Goal: Transaction & Acquisition: Book appointment/travel/reservation

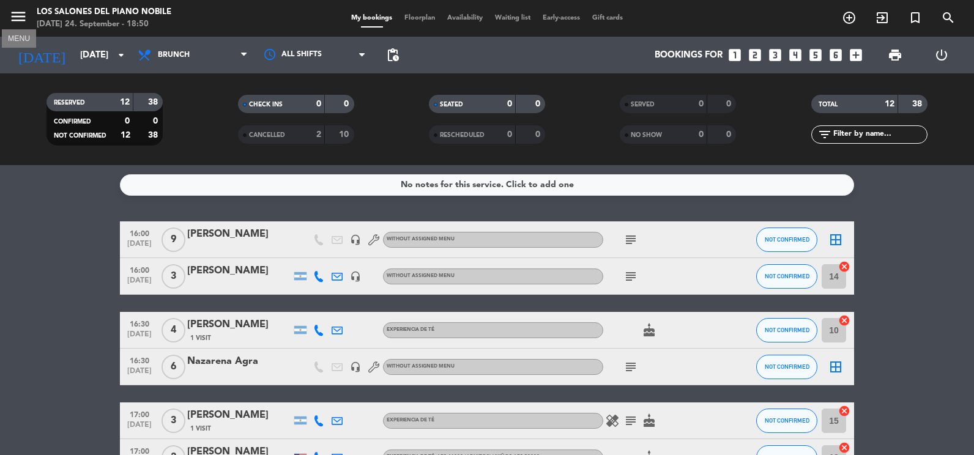
click at [13, 12] on icon "menu" at bounding box center [18, 16] width 18 height 18
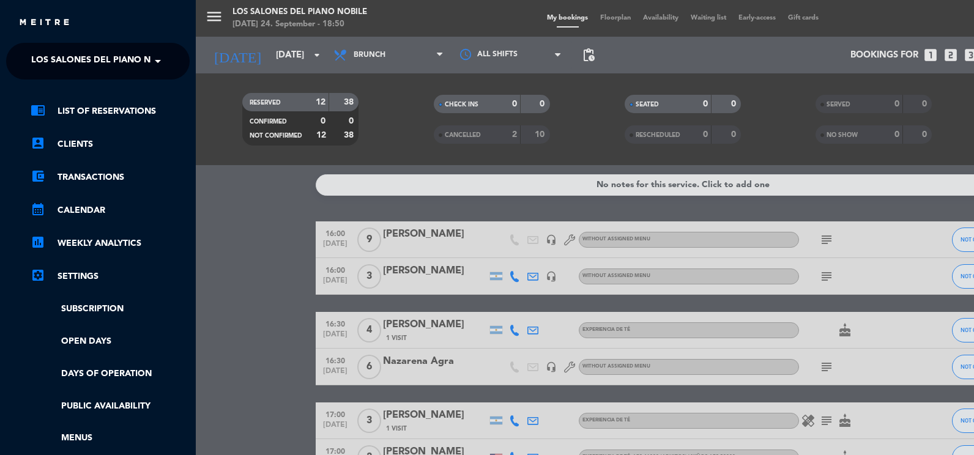
click at [167, 62] on span at bounding box center [161, 61] width 21 height 26
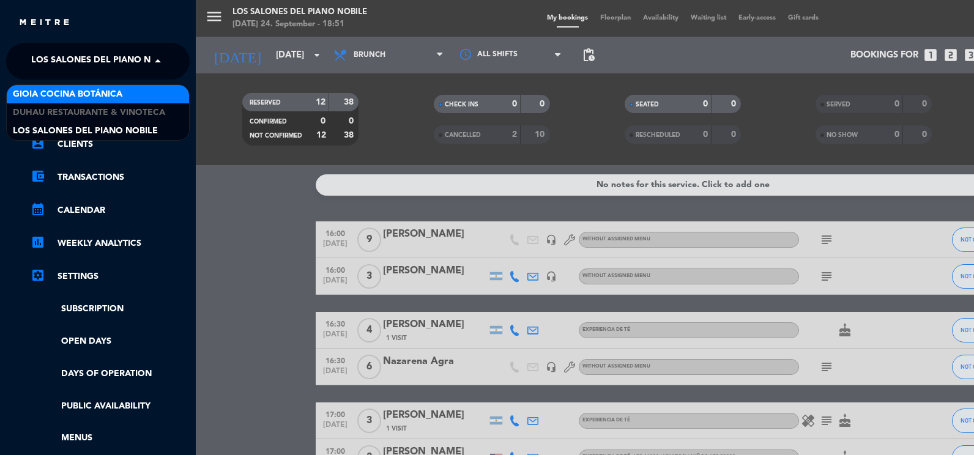
click at [161, 92] on div "Gioia Cocina Botánica" at bounding box center [98, 94] width 182 height 18
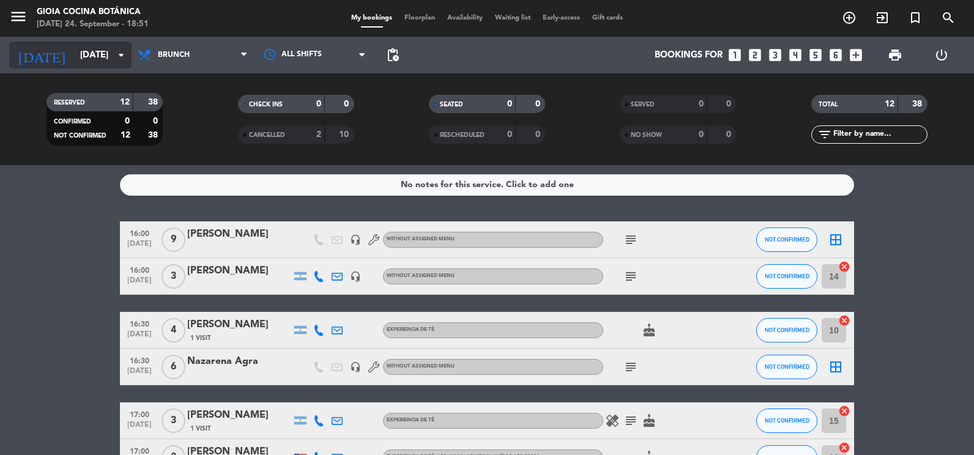
click at [110, 51] on input "[DATE]" at bounding box center [132, 55] width 117 height 23
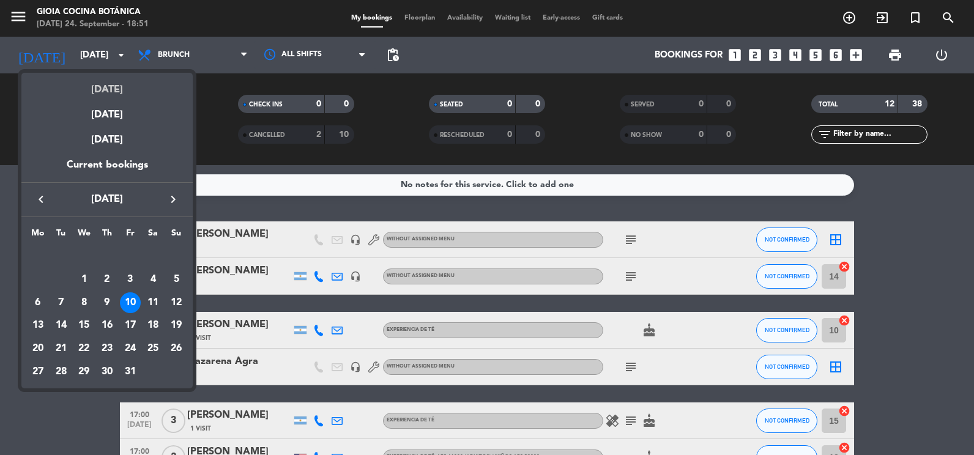
click at [112, 89] on div "[DATE]" at bounding box center [106, 85] width 171 height 25
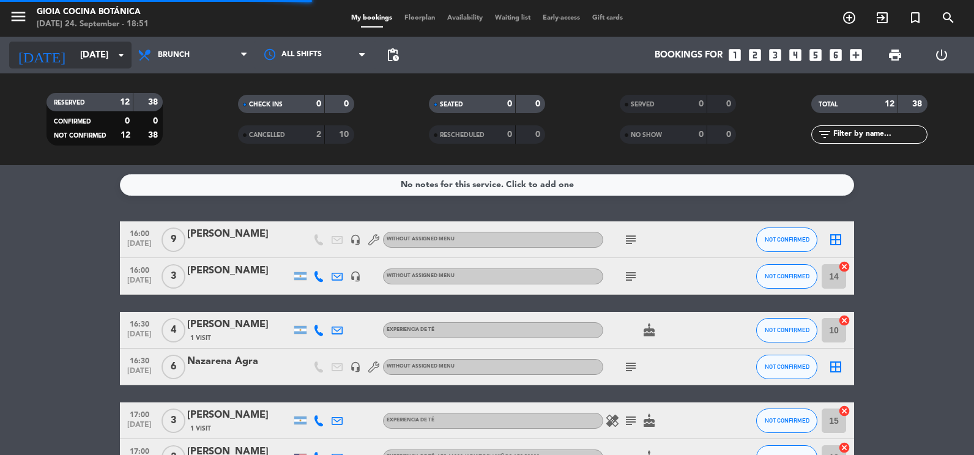
click at [86, 59] on input "[DATE]" at bounding box center [132, 55] width 117 height 23
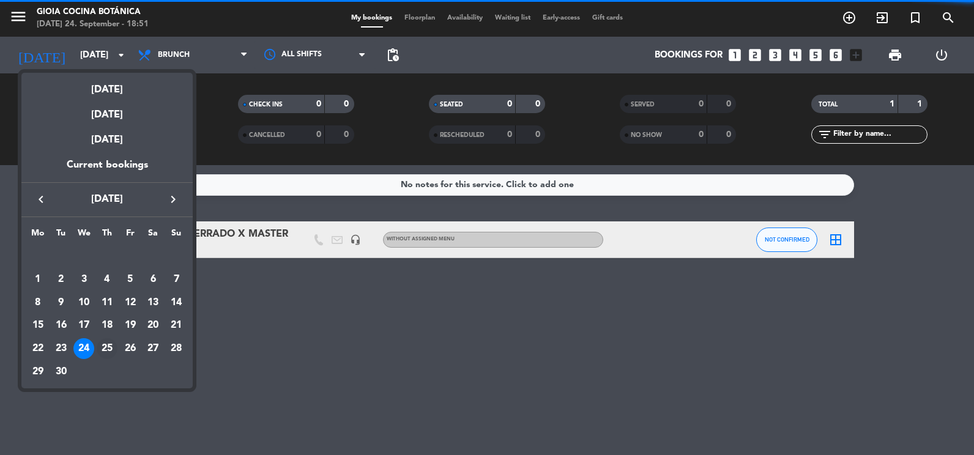
click at [104, 345] on div "25" at bounding box center [107, 348] width 21 height 21
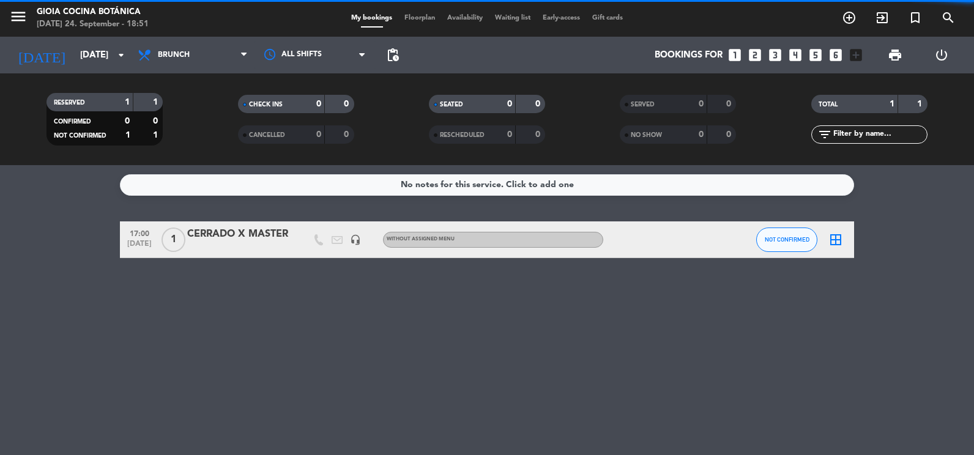
type input "[DATE]"
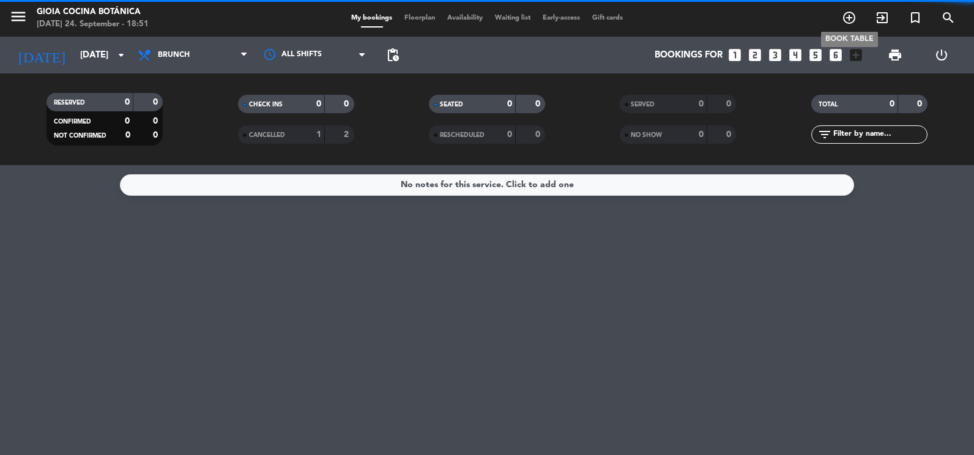
click at [848, 21] on icon "add_circle_outline" at bounding box center [849, 17] width 15 height 15
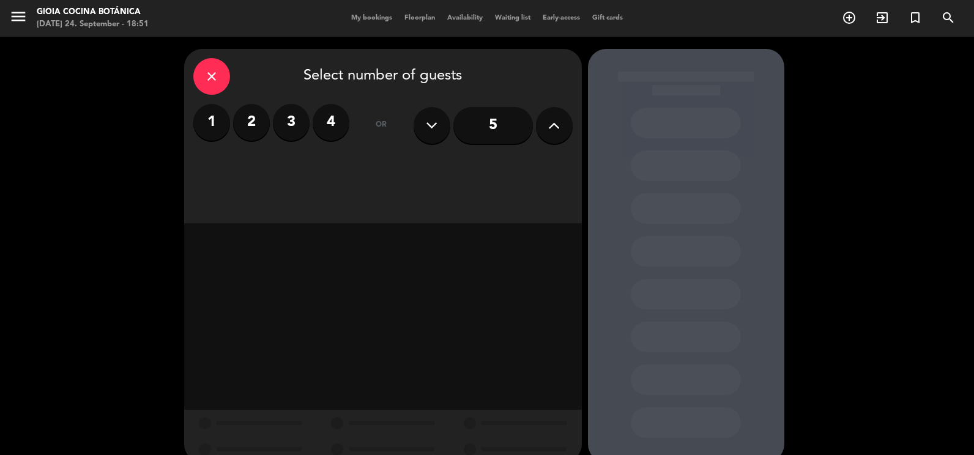
click at [213, 122] on label "1" at bounding box center [211, 122] width 37 height 37
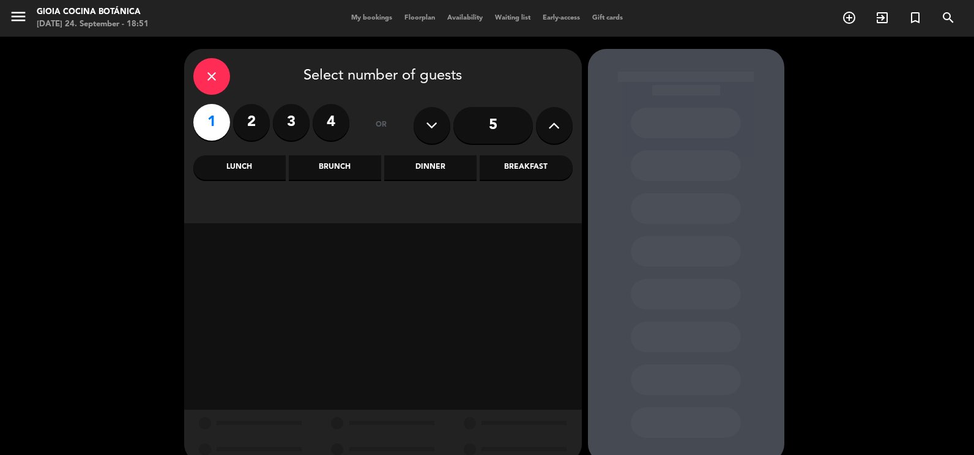
click at [364, 171] on div "Brunch" at bounding box center [335, 167] width 92 height 24
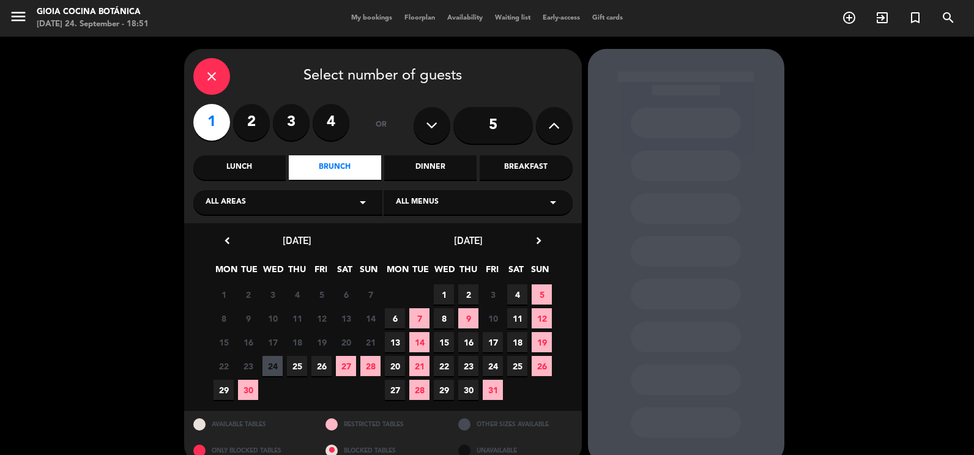
click at [296, 367] on span "25" at bounding box center [297, 366] width 20 height 20
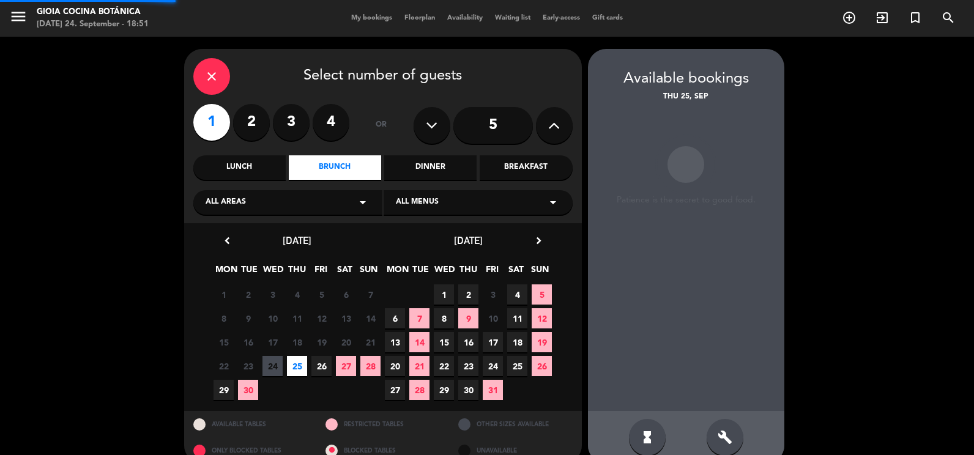
scroll to position [20, 0]
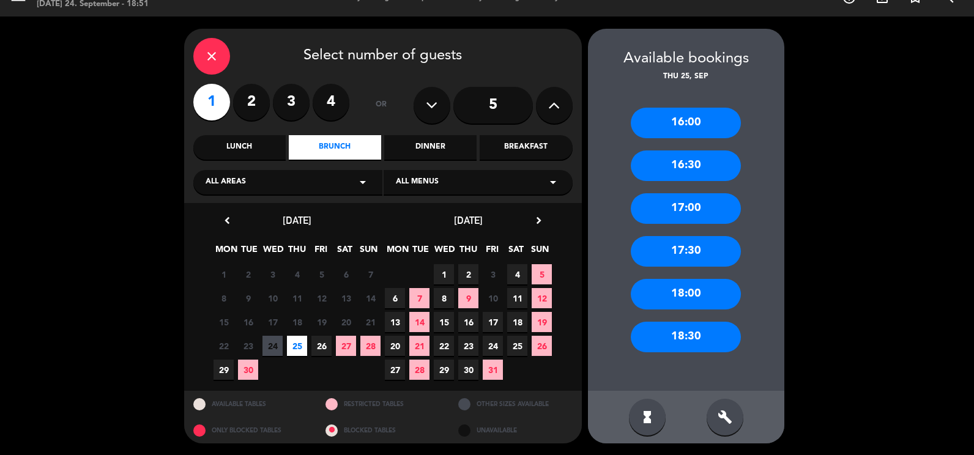
click at [707, 209] on div "17:00" at bounding box center [686, 208] width 110 height 31
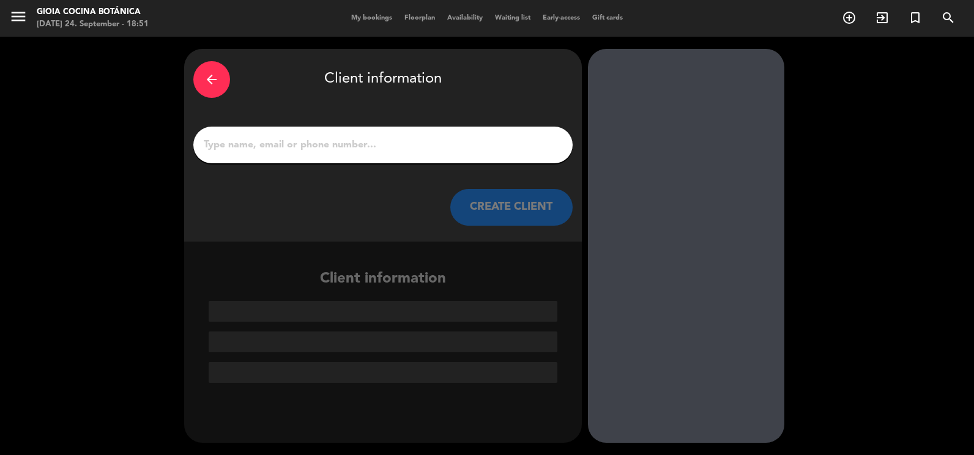
click at [368, 146] on input "1" at bounding box center [383, 144] width 361 height 17
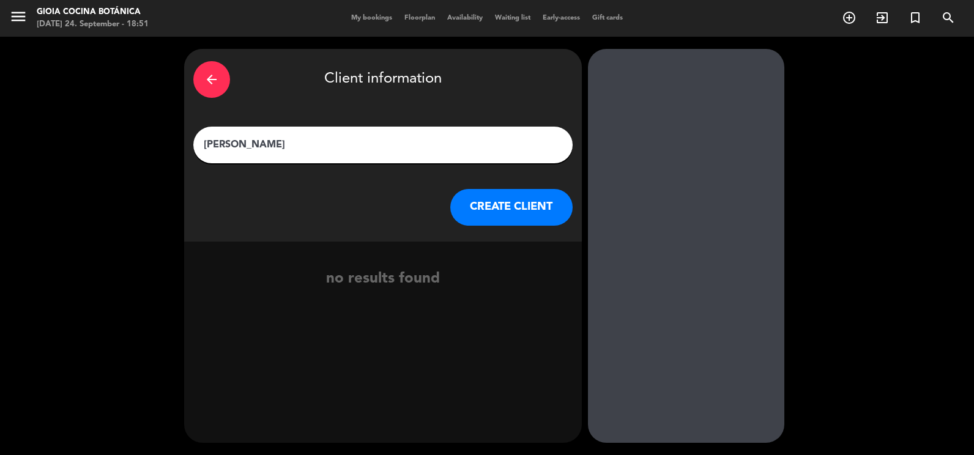
type input "[PERSON_NAME]"
click at [497, 214] on button "CREATE CLIENT" at bounding box center [511, 207] width 122 height 37
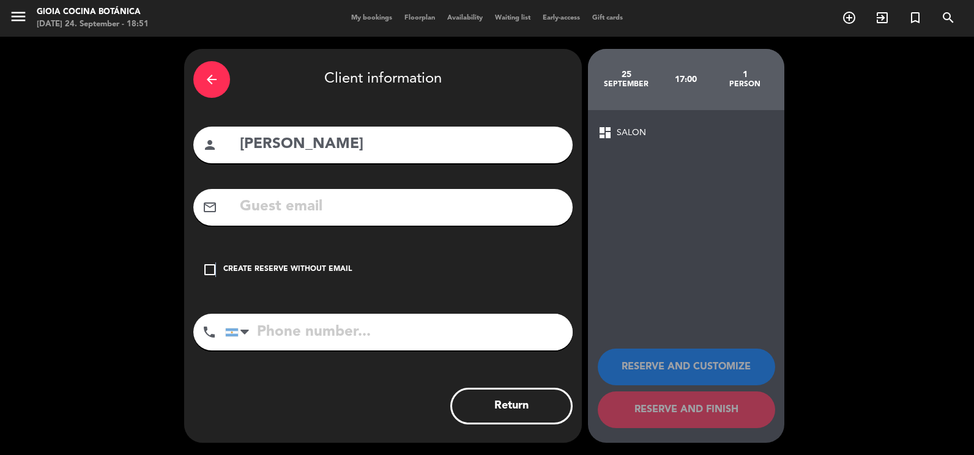
click at [215, 270] on icon "check_box_outline_blank" at bounding box center [210, 269] width 15 height 15
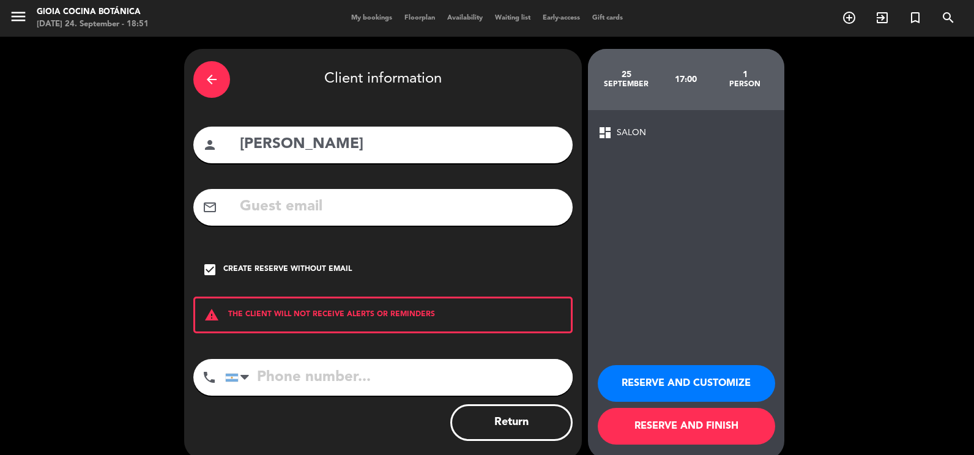
click at [753, 387] on button "RESERVE AND CUSTOMIZE" at bounding box center [686, 383] width 177 height 37
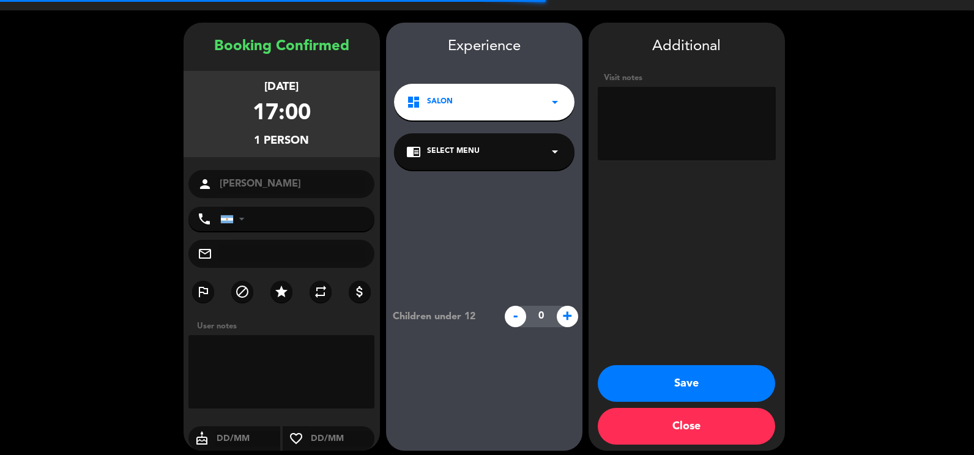
scroll to position [34, 0]
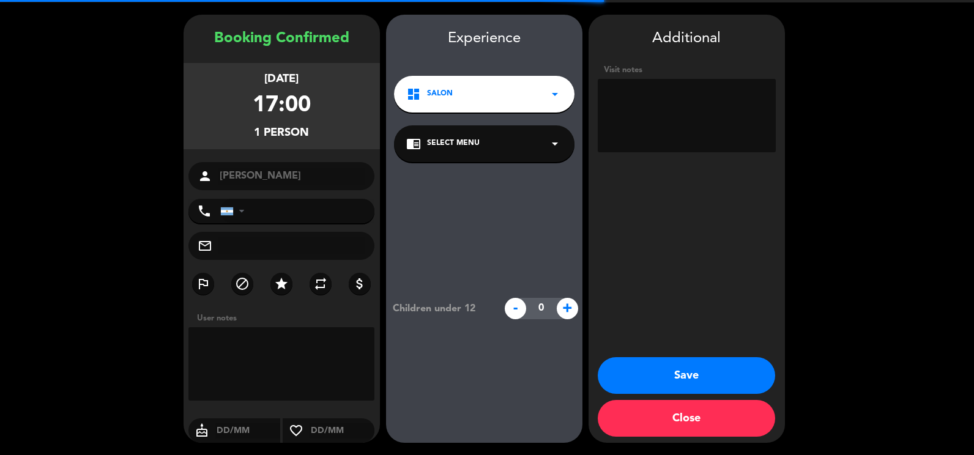
click at [687, 99] on textarea at bounding box center [687, 115] width 178 height 73
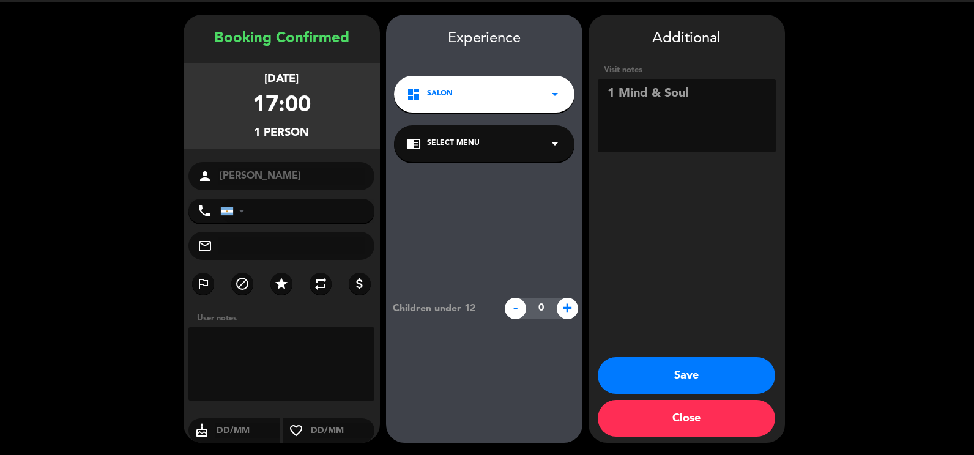
type textarea "1 Mind & Soul"
click at [281, 337] on textarea at bounding box center [281, 363] width 187 height 73
type textarea "Hab. 1002"
click at [672, 373] on button "Save" at bounding box center [686, 375] width 177 height 37
